Goal: Transaction & Acquisition: Download file/media

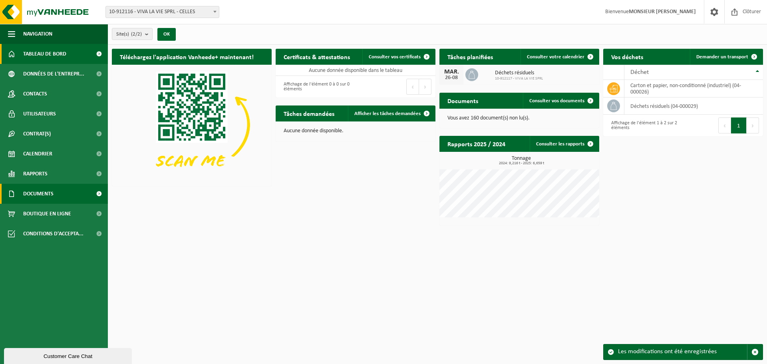
click at [97, 191] on span at bounding box center [99, 194] width 18 height 20
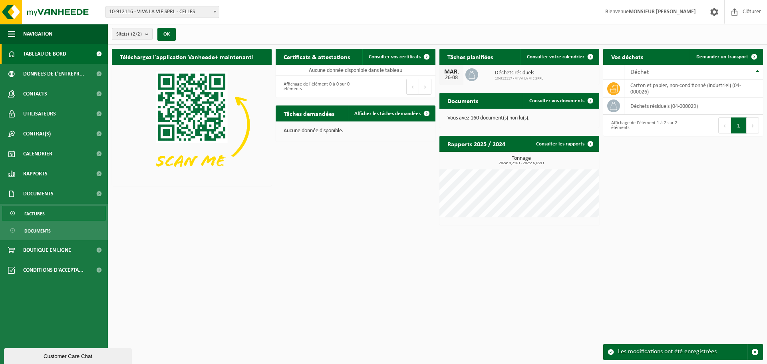
click at [33, 213] on span "Factures" at bounding box center [34, 213] width 20 height 15
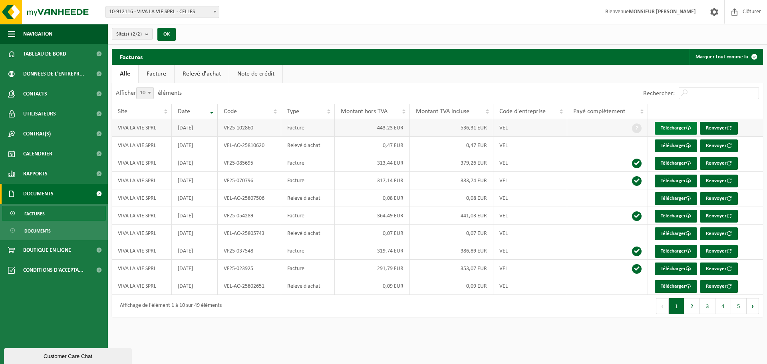
click at [676, 127] on link "Télécharger" at bounding box center [676, 128] width 42 height 13
click at [675, 163] on link "Télécharger" at bounding box center [676, 163] width 42 height 13
click at [636, 127] on span at bounding box center [637, 128] width 10 height 10
